Goal: Transaction & Acquisition: Purchase product/service

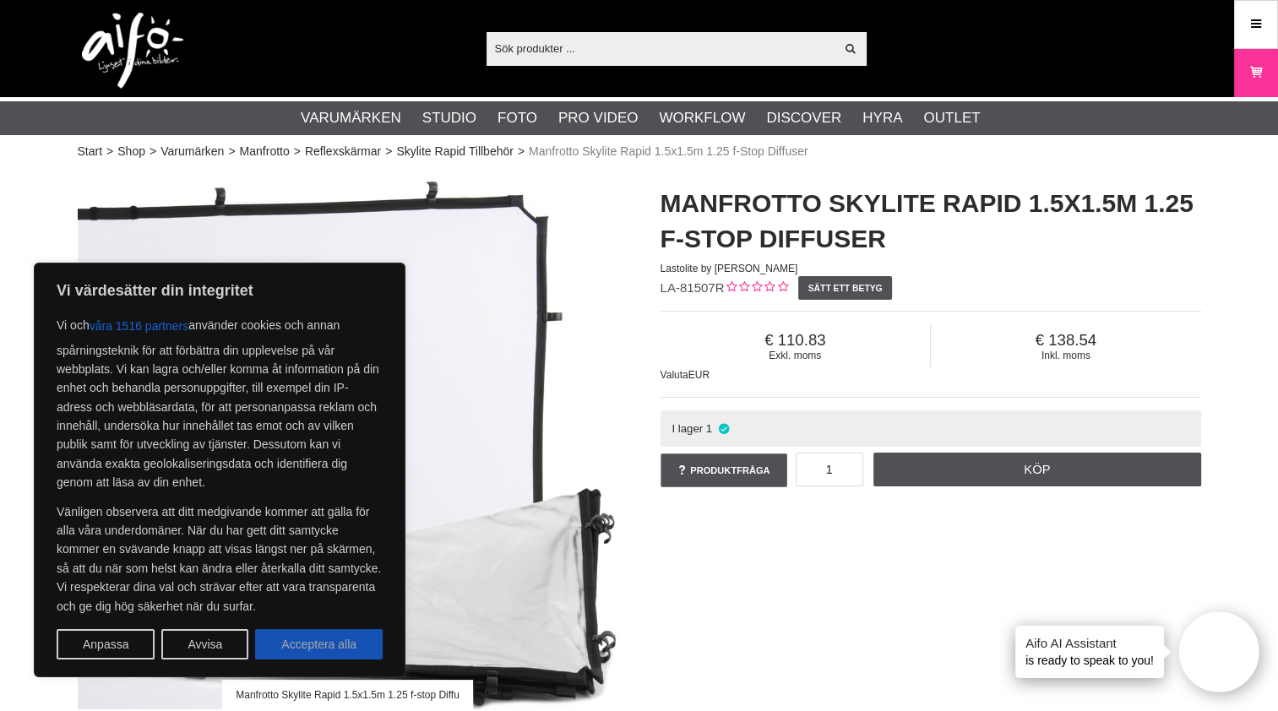
click at [345, 640] on button "Acceptera alla" at bounding box center [319, 644] width 128 height 30
checkbox input "true"
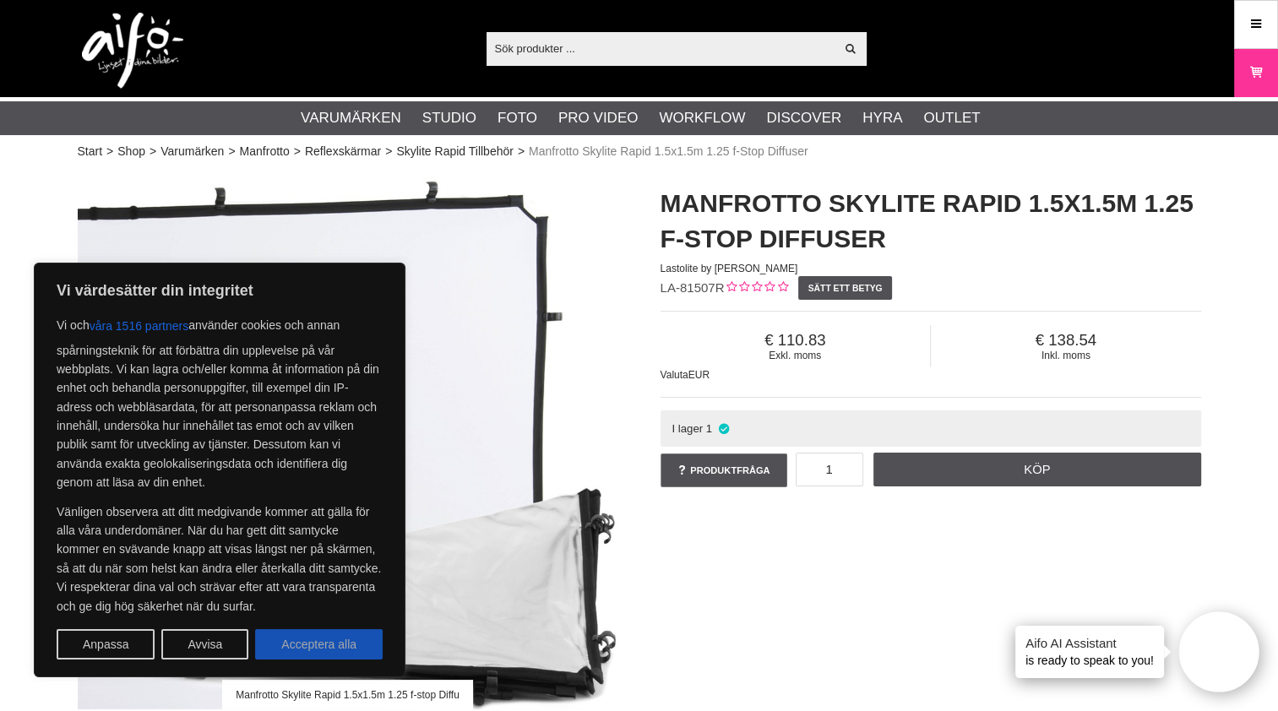
checkbox input "true"
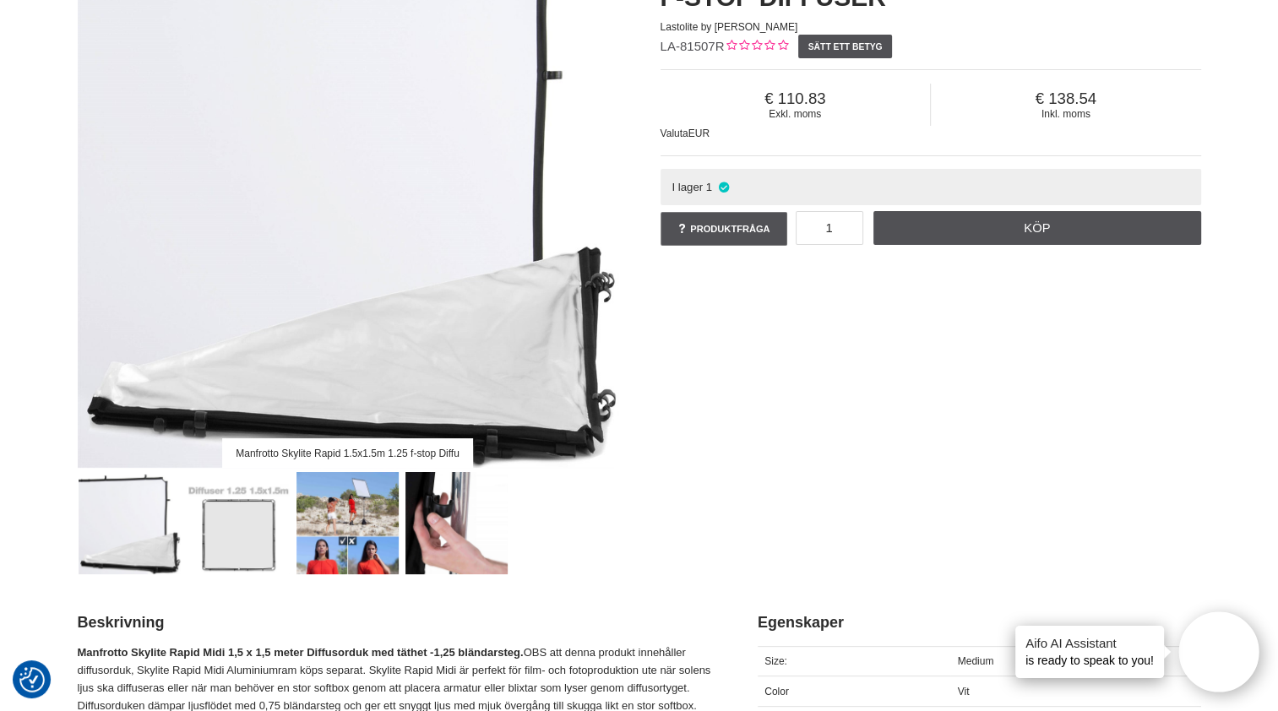
scroll to position [338, 0]
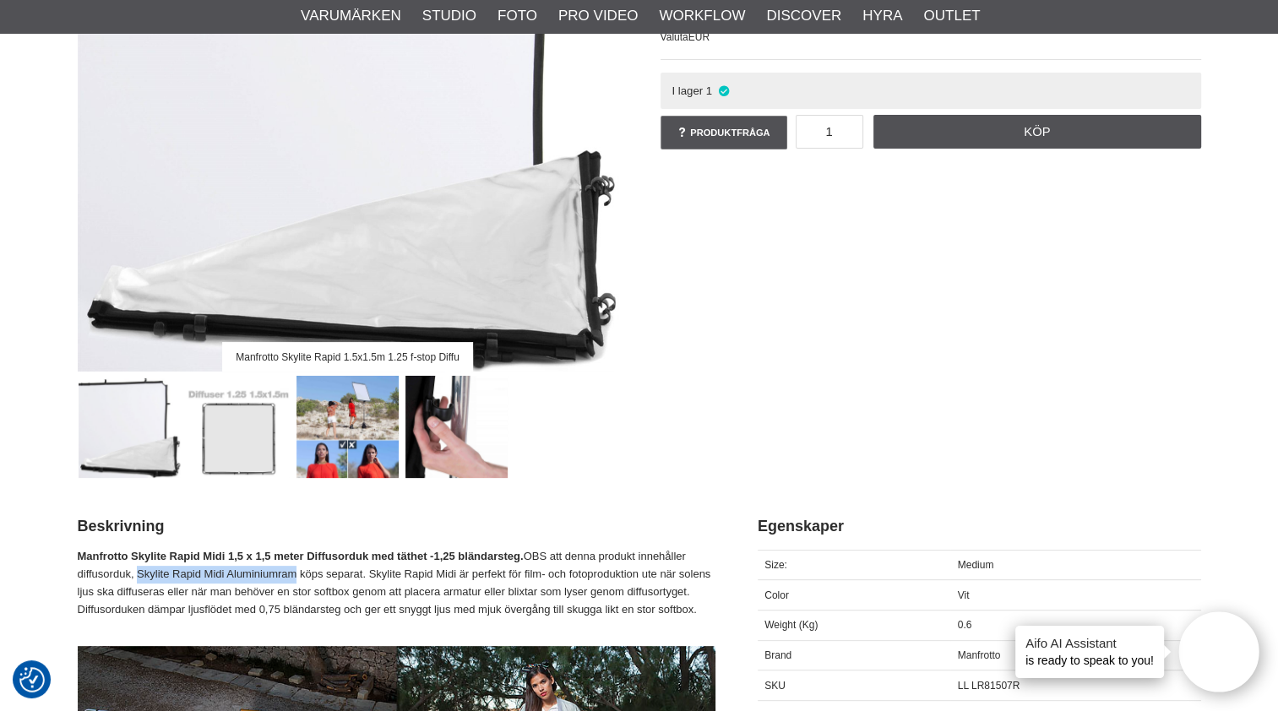
drag, startPoint x: 295, startPoint y: 576, endPoint x: 135, endPoint y: 573, distance: 159.6
click at [135, 573] on p "Manfrotto Skylite Rapid Midi 1,5 x 1,5 meter Diffusorduk med täthet -1,25 bländ…" at bounding box center [397, 583] width 638 height 70
copy p "Skylite Rapid Midi Aluminiumram"
